Goal: Information Seeking & Learning: Learn about a topic

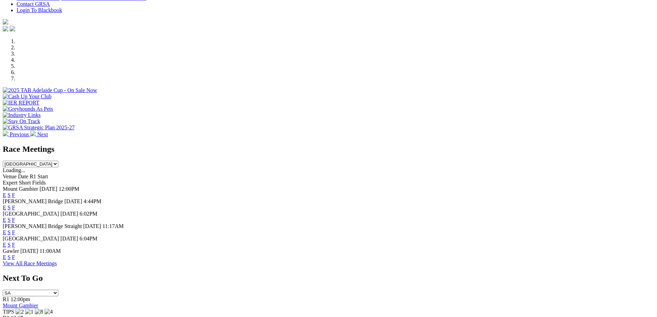
scroll to position [214, 0]
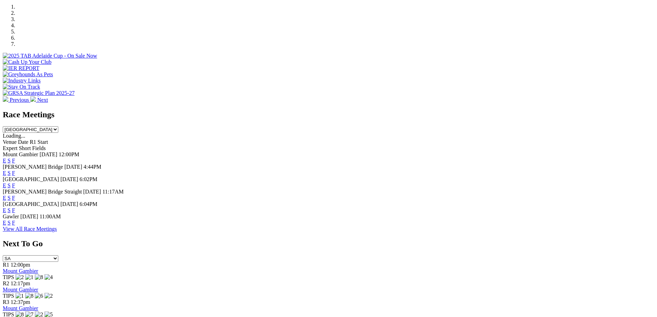
click at [6, 170] on link "E" at bounding box center [4, 173] width 3 height 6
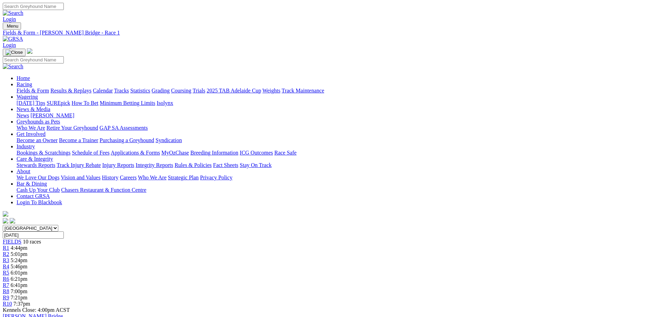
click at [332, 270] on div "R5 6:01pm" at bounding box center [328, 273] width 651 height 6
